Goal: Task Accomplishment & Management: Manage account settings

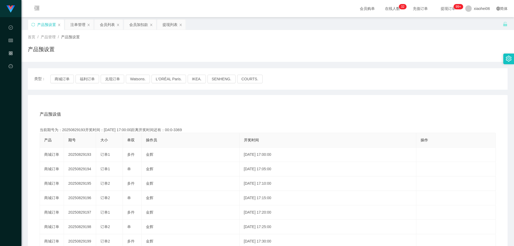
click at [127, 103] on div "产品预设值 添加期号 当前期号为：20250829193开奖时间：[DATE] 17:00:00距离开奖时间还有：00:0-3369 产品 期号 大小 单双 …" at bounding box center [268, 205] width 480 height 221
click at [86, 77] on button "福利订单" at bounding box center [88, 79] width 24 height 9
click at [141, 101] on div "产品预设值 添加期号 当前期号为：20250829205开奖时间：[DATE] 18:00:00距离开奖时间还有： 产品 期号 大小 单双 操作员 开奖时间 …" at bounding box center [268, 205] width 480 height 221
click at [141, 100] on div "产品预设值 添加期号 当前期号为：20250829205开奖时间：[DATE] 18:00:00距离开奖时间还有： 产品 期号 大小 单双 操作员 开奖时间 …" at bounding box center [268, 205] width 480 height 221
click at [142, 117] on div "产品预设值 添加期号" at bounding box center [268, 114] width 456 height 15
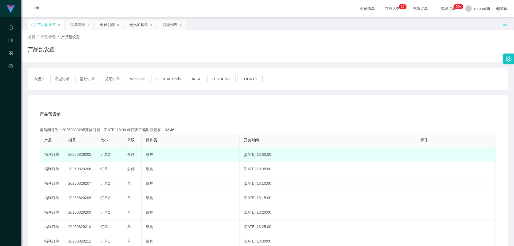
click at [85, 156] on td "20250829205" at bounding box center [80, 155] width 32 height 14
copy td "20250829205"
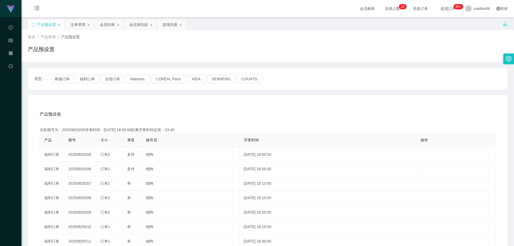
drag, startPoint x: 309, startPoint y: 96, endPoint x: 351, endPoint y: 89, distance: 42.1
click at [310, 96] on div "产品预设值 添加期号 当前期号为：20250829205开奖时间：[DATE] 18:00:00距离开奖时间还有：03:45 产品 期号 大小 单双 操作员 …" at bounding box center [268, 205] width 480 height 221
click at [278, 106] on div "产品预设值 添加期号 当前期号为：20250829205开奖时间：[DATE] 18:00:00距离开奖时间还有：03:20 产品 期号 大小 单双 操作员 …" at bounding box center [268, 205] width 480 height 221
click at [439, 38] on div "首页 / 产品管理 / 产品预设置 /" at bounding box center [268, 37] width 480 height 6
drag, startPoint x: 243, startPoint y: 116, endPoint x: 351, endPoint y: 63, distance: 120.9
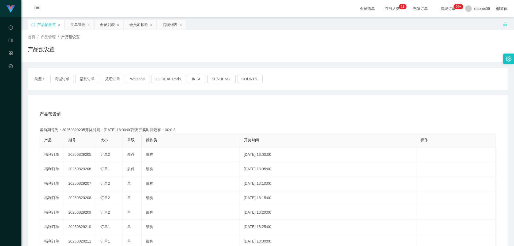
click at [243, 116] on div "产品预设值 添加期号" at bounding box center [268, 114] width 456 height 15
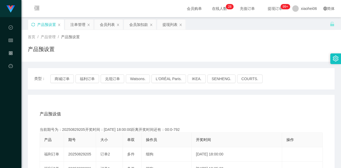
drag, startPoint x: 33, startPoint y: 24, endPoint x: 42, endPoint y: 29, distance: 10.2
click at [33, 24] on icon "图标: sync" at bounding box center [33, 25] width 4 height 4
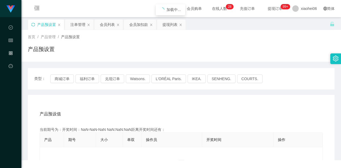
click at [122, 53] on div "产品预设置" at bounding box center [181, 51] width 307 height 12
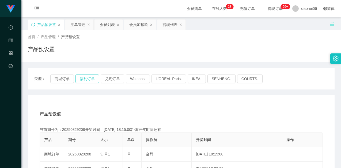
click at [90, 80] on button "福利订单" at bounding box center [88, 79] width 24 height 9
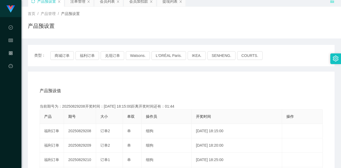
scroll to position [54, 0]
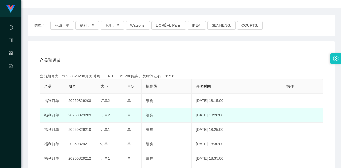
click at [85, 116] on td "20250829209" at bounding box center [80, 115] width 32 height 14
click at [77, 116] on td "20250829209" at bounding box center [80, 115] width 32 height 14
copy td "20250829209"
click at [88, 117] on td "20250829209" at bounding box center [80, 115] width 32 height 14
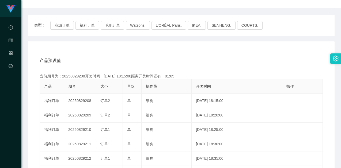
click at [189, 68] on div "产品预设值 添加期号" at bounding box center [181, 60] width 283 height 15
click at [181, 57] on div "产品预设值 添加期号" at bounding box center [181, 60] width 283 height 15
click at [171, 54] on div "产品预设值 添加期号" at bounding box center [181, 60] width 283 height 15
click at [181, 54] on div "产品预设值 添加期号" at bounding box center [181, 60] width 283 height 15
click at [188, 57] on div "产品预设值 添加期号" at bounding box center [181, 60] width 283 height 15
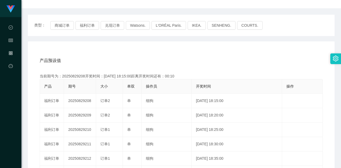
click at [187, 54] on div "产品预设值 添加期号" at bounding box center [181, 60] width 283 height 15
click at [264, 46] on div "产品预设值 添加期号 当前期号为：20250829208开奖时间：[DATE] 18:15:00距离开奖时间还有：00:0-9 产品 期号 大小 单双 操作员…" at bounding box center [181, 152] width 307 height 221
click at [195, 53] on div "产品预设值 添加期号 当前期号为：20250829208开奖时间：[DATE] 18:15:00距离开奖时间还有：00:0-12 产品 期号 大小 单双 操作…" at bounding box center [181, 152] width 307 height 221
click at [82, 24] on button "福利订单" at bounding box center [88, 25] width 24 height 9
click at [119, 59] on div "产品预设值 添加期号" at bounding box center [181, 60] width 283 height 15
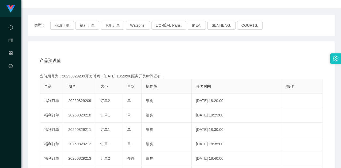
click at [144, 54] on div "产品预设值 添加期号" at bounding box center [181, 60] width 283 height 15
drag, startPoint x: 177, startPoint y: 50, endPoint x: 200, endPoint y: 46, distance: 22.5
click at [179, 50] on div "产品预设值 添加期号 当前期号为：20250829209开奖时间：[DATE] 18:20:00距离开奖时间还有：04:33 产品 期号 大小 单双 操作员 …" at bounding box center [181, 152] width 307 height 221
click at [256, 39] on div "类型： 商城订单 福利订单 兑现订单 Watsons. L'ORÉAL Paris. IKEA. [GEOGRAPHIC_DATA]. COURTS. 产品预…" at bounding box center [181, 139] width 307 height 248
click at [239, 64] on div "产品预设值 添加期号" at bounding box center [181, 60] width 283 height 15
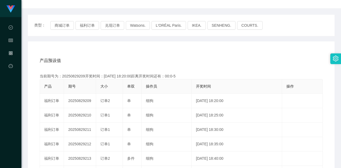
click at [257, 55] on div "产品预设值 添加期号" at bounding box center [181, 60] width 283 height 15
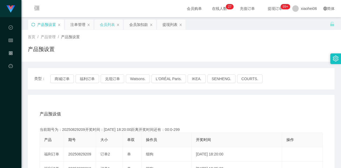
click at [106, 25] on div "会员列表" at bounding box center [107, 25] width 15 height 10
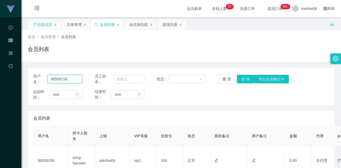
click at [71, 80] on input "96506156" at bounding box center [64, 79] width 35 height 9
paste input "Rebecca00"
type input "Rebecca00"
click at [244, 80] on button "查 询" at bounding box center [245, 79] width 17 height 9
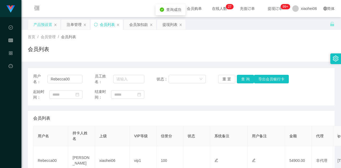
drag, startPoint x: 236, startPoint y: 103, endPoint x: 239, endPoint y: 100, distance: 4.6
click at [236, 103] on div "用户名： Rebecca00 员工姓名： 状态： 重 置 查 询 导出会员银行卡 起始时间： 结束时间：" at bounding box center [181, 87] width 307 height 38
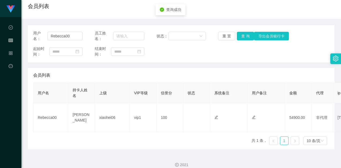
scroll to position [49, 0]
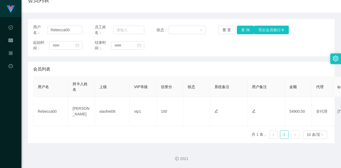
drag, startPoint x: 300, startPoint y: 41, endPoint x: 300, endPoint y: 43, distance: 2.7
click at [300, 41] on div "起始时间： 结束时间：" at bounding box center [181, 45] width 296 height 11
drag, startPoint x: 297, startPoint y: 43, endPoint x: 308, endPoint y: 7, distance: 37.8
click at [297, 43] on div "起始时间： 结束时间：" at bounding box center [181, 45] width 296 height 11
